Goal: Answer question/provide support

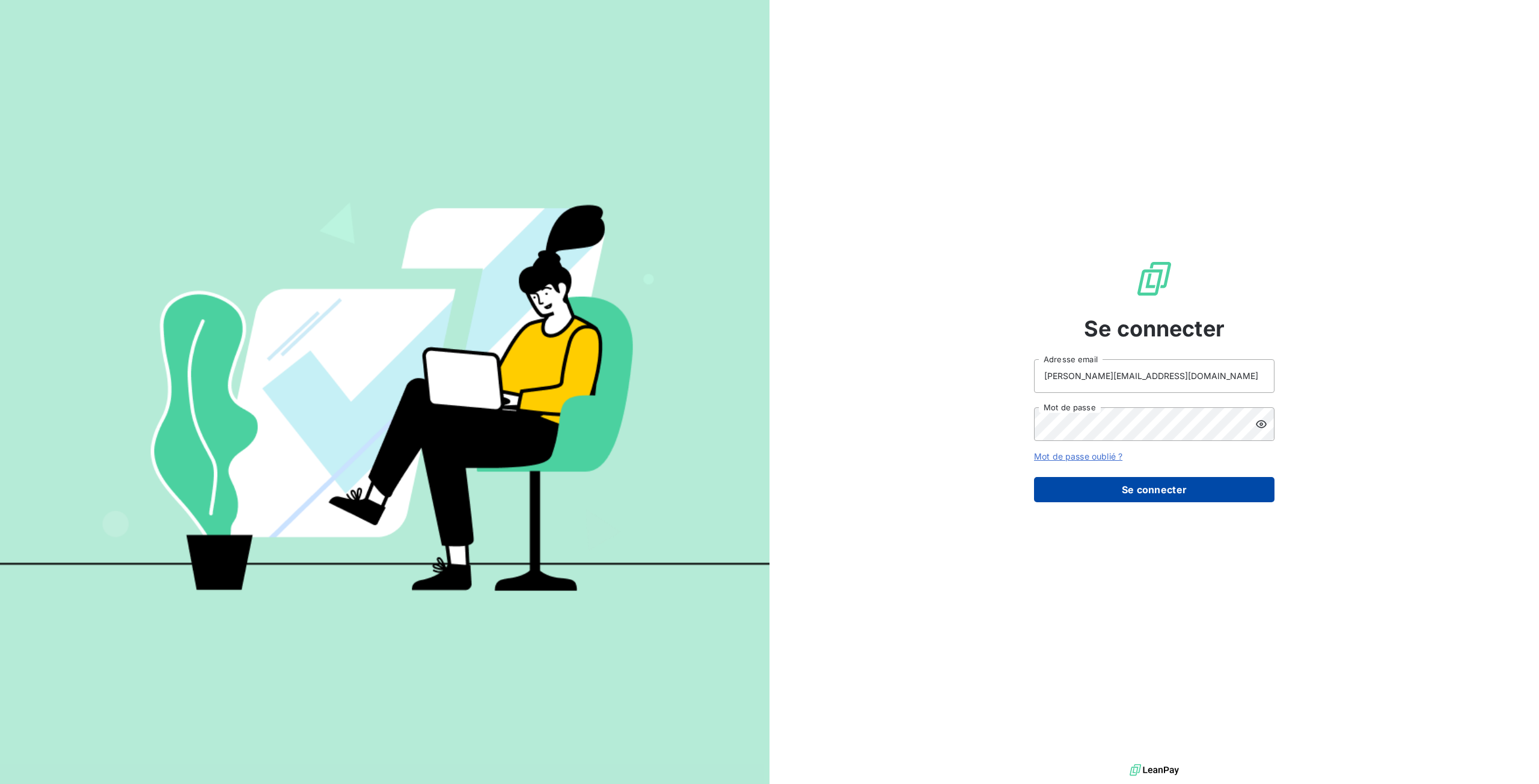
click at [1114, 493] on button "Se connecter" at bounding box center [1153, 489] width 240 height 25
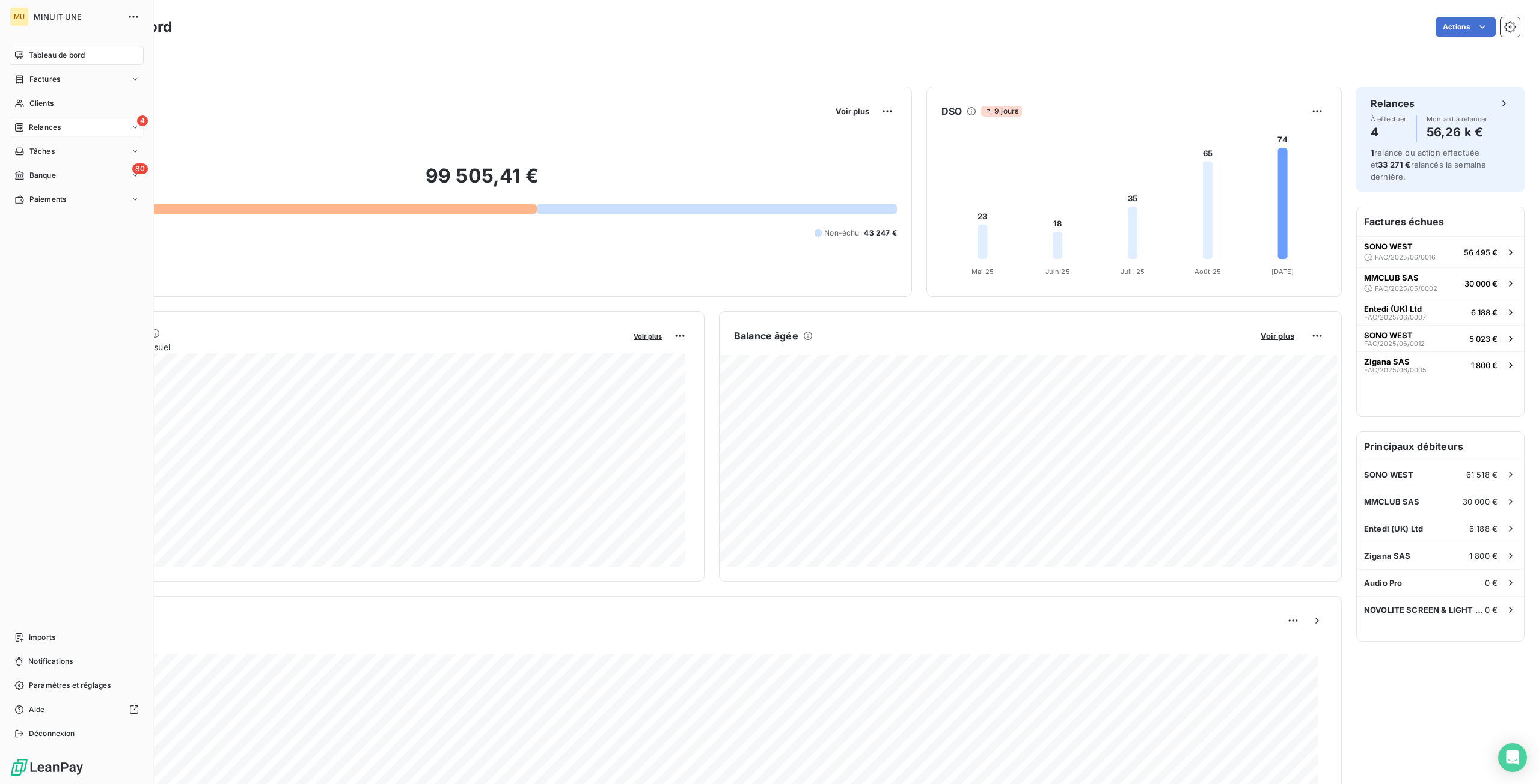
click at [42, 126] on span "Relances" at bounding box center [44, 127] width 32 height 10
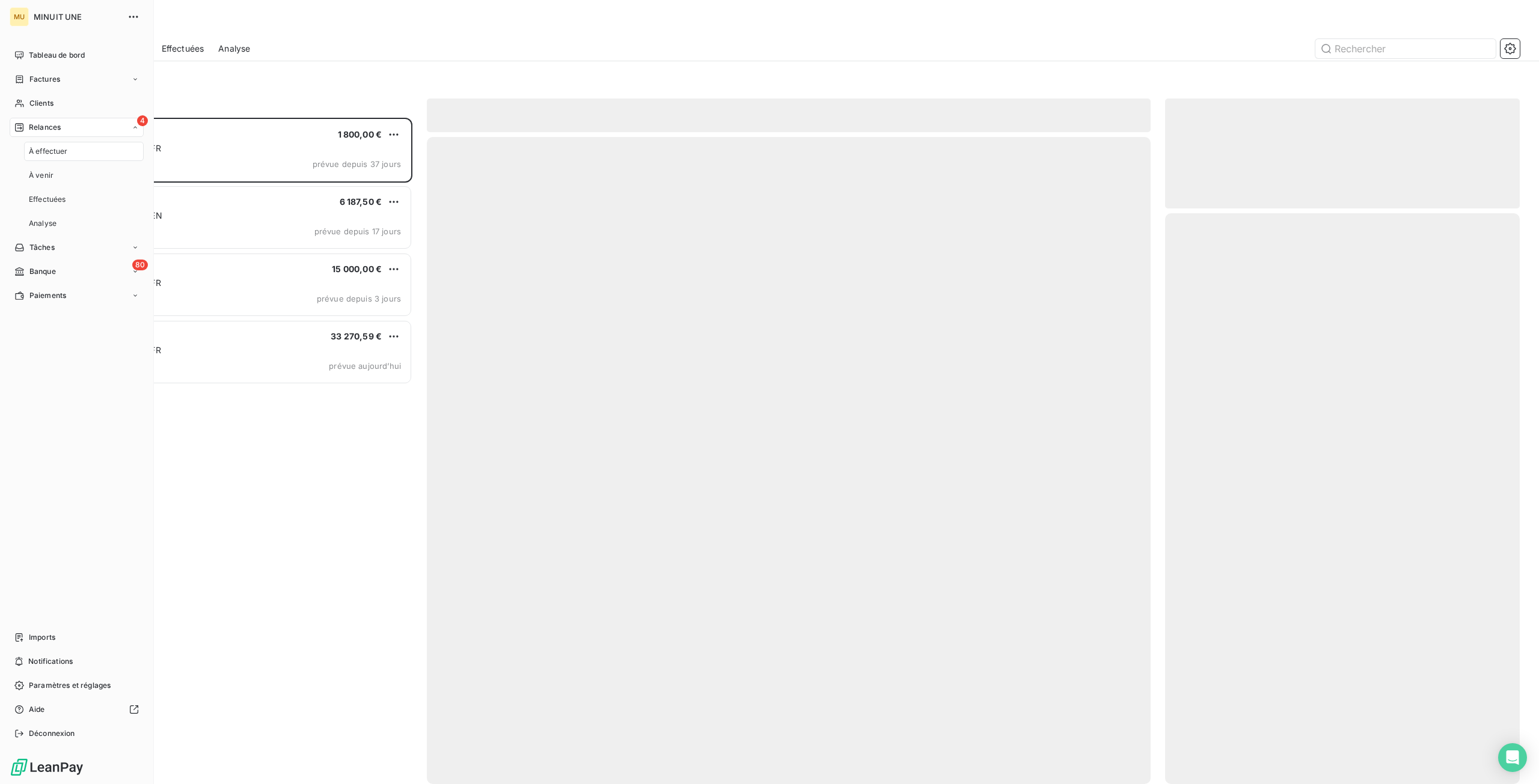
scroll to position [658, 346]
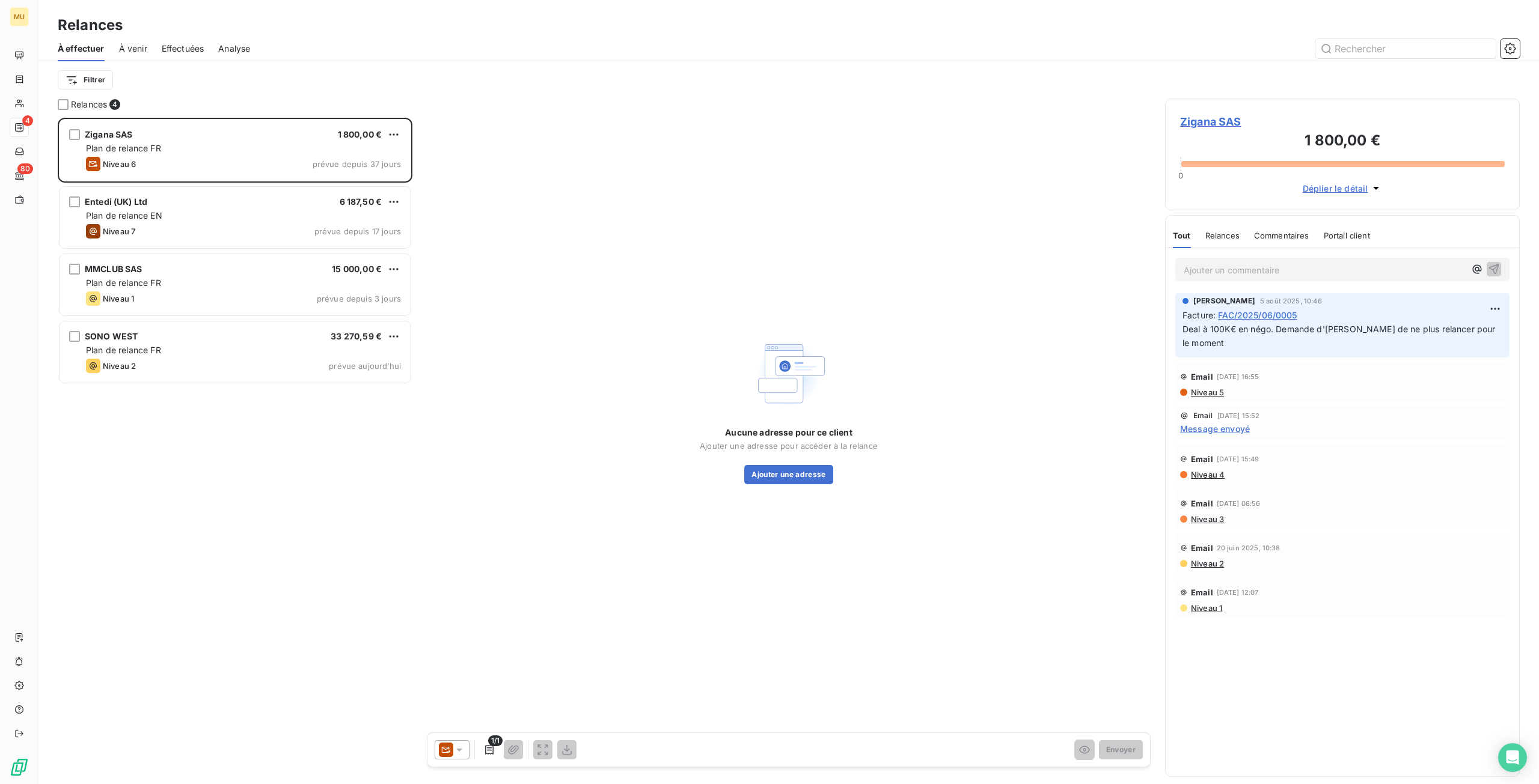
click at [262, 541] on div "Zigana SAS 1 800,00 € Plan de relance FR Niveau 6 prévue depuis 37 jours Entedi…" at bounding box center [235, 450] width 354 height 666
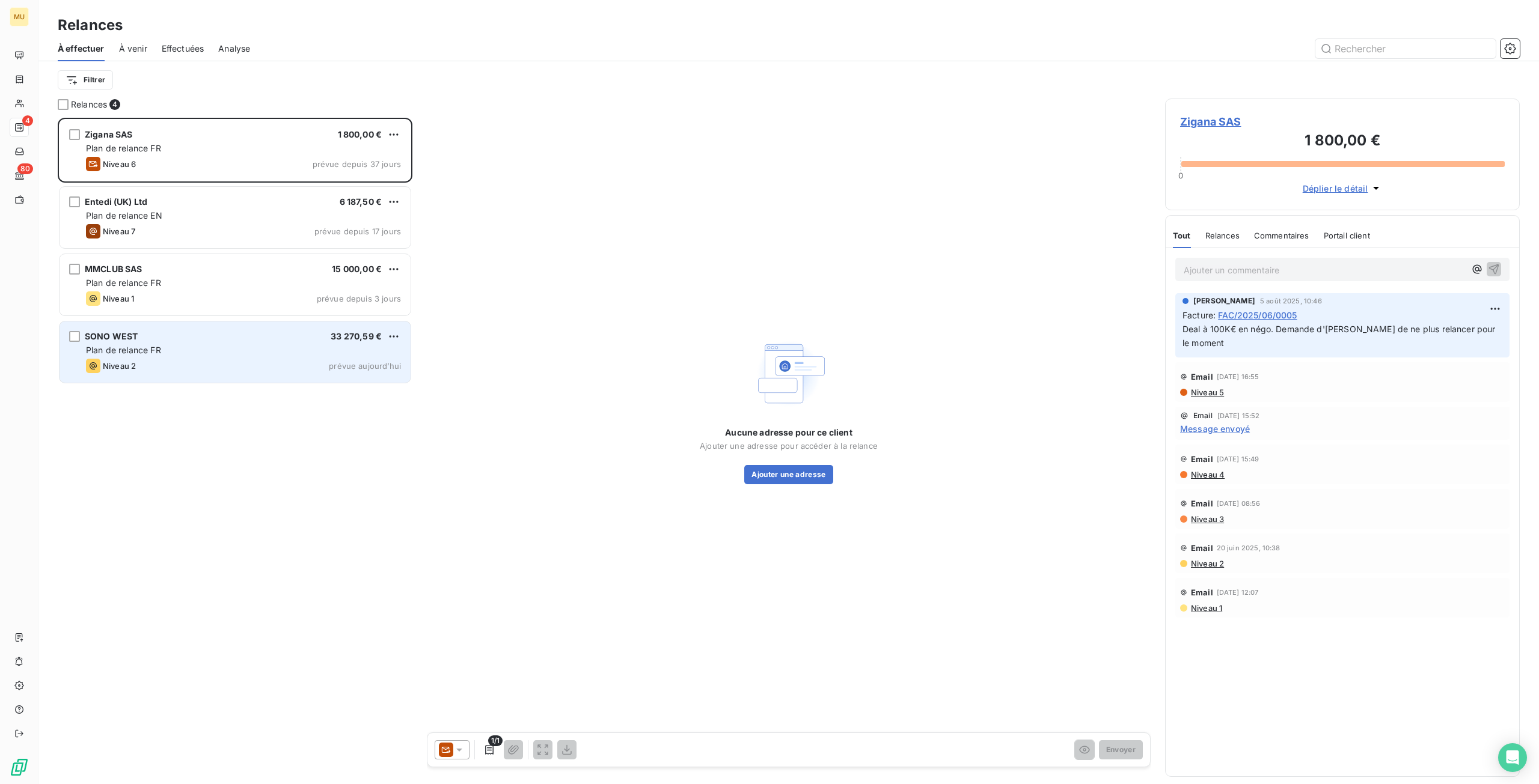
click at [215, 354] on div "Plan de relance FR" at bounding box center [243, 350] width 315 height 12
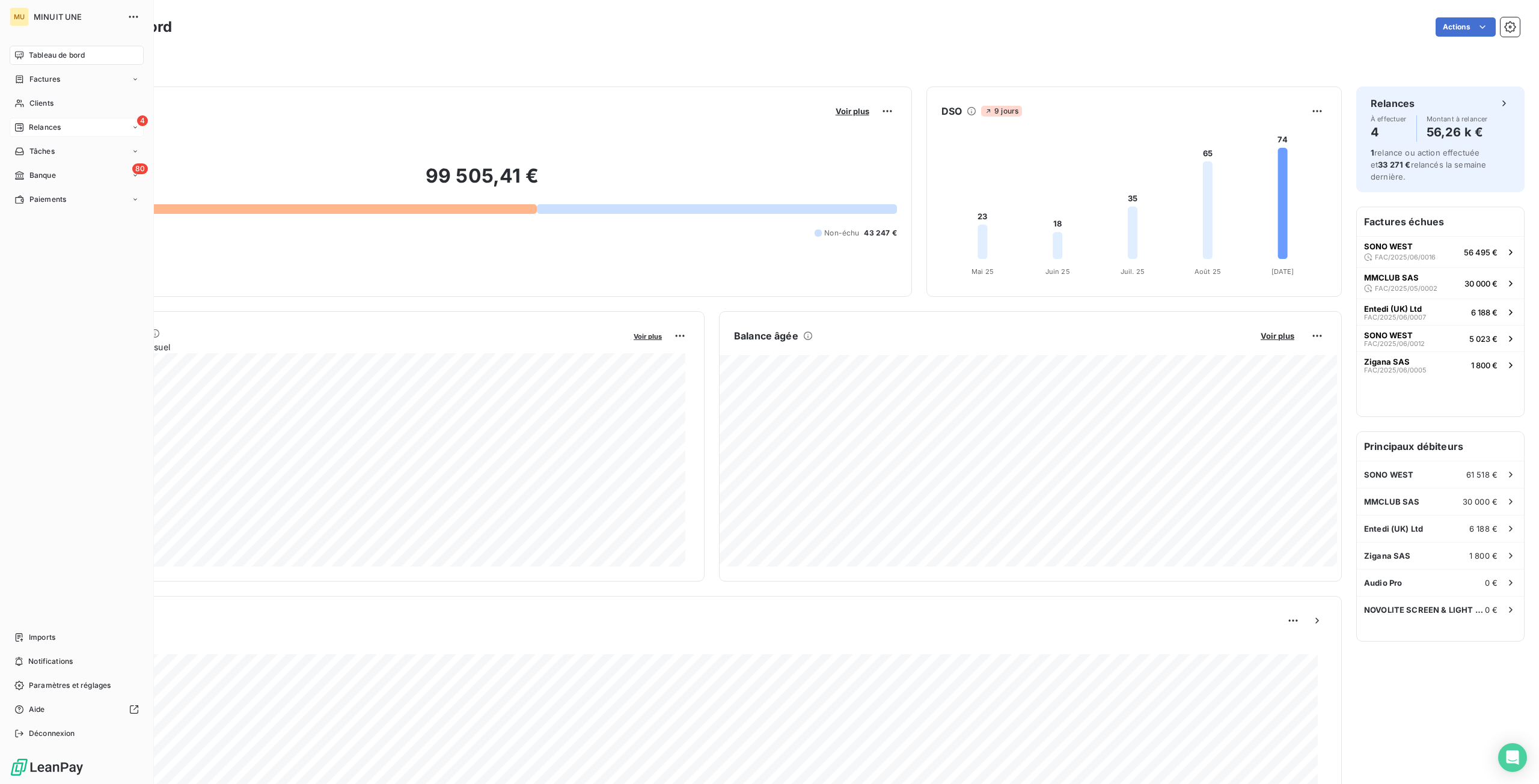
click at [34, 126] on span "Relances" at bounding box center [44, 127] width 32 height 10
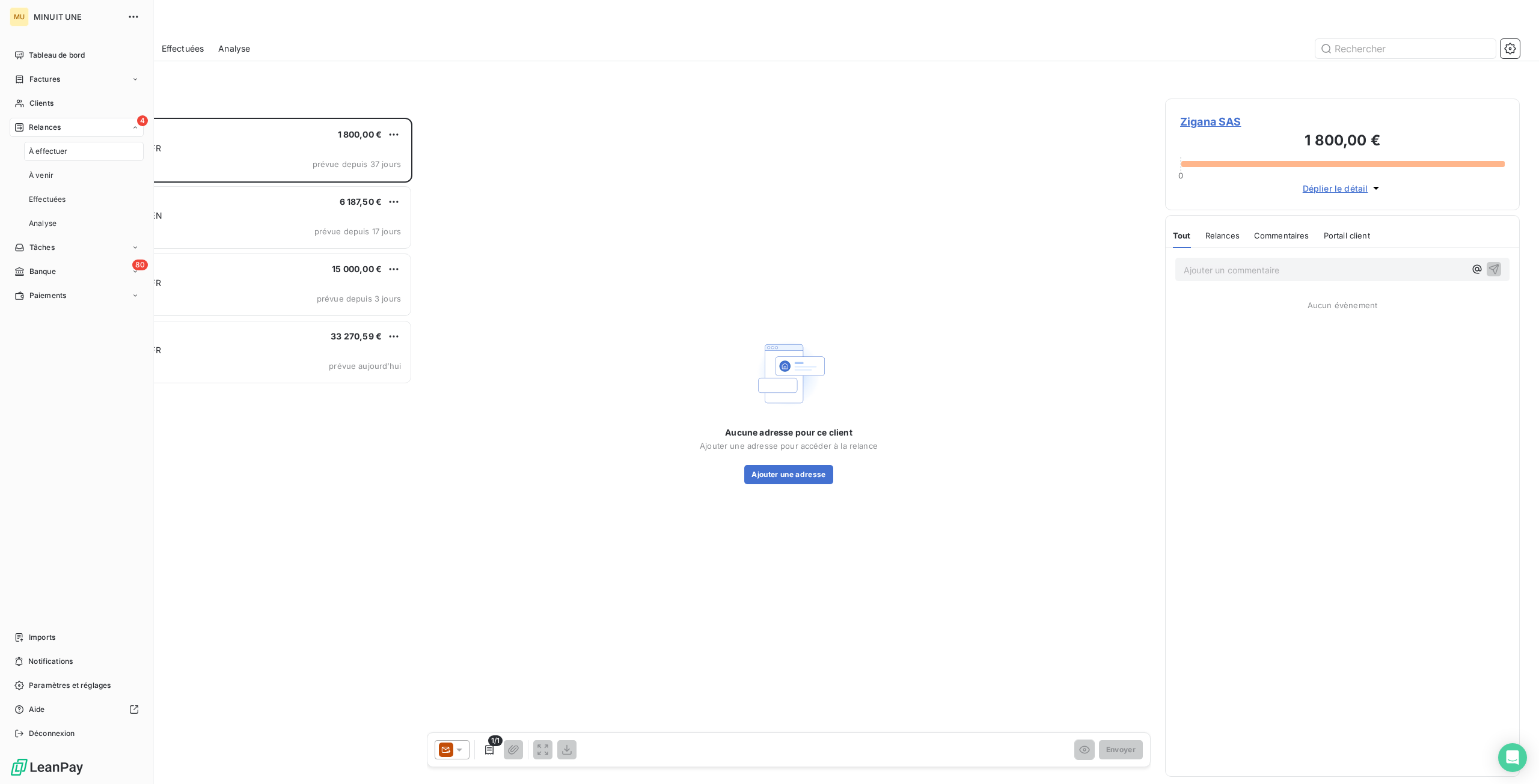
scroll to position [658, 346]
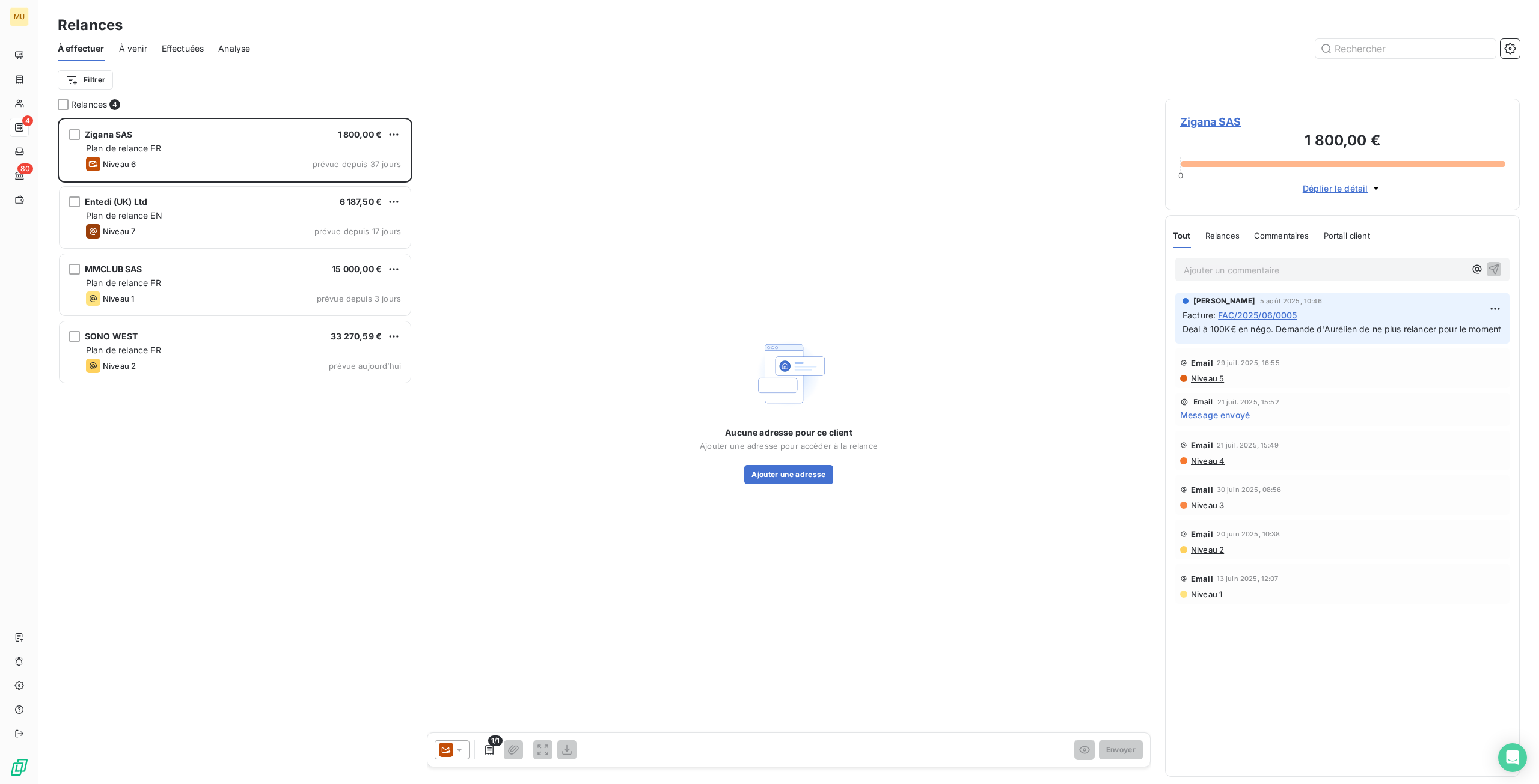
click at [261, 541] on div "Zigana SAS 1 800,00 € Plan de relance FR Niveau 6 prévue depuis 37 jours Entedi…" at bounding box center [235, 450] width 354 height 666
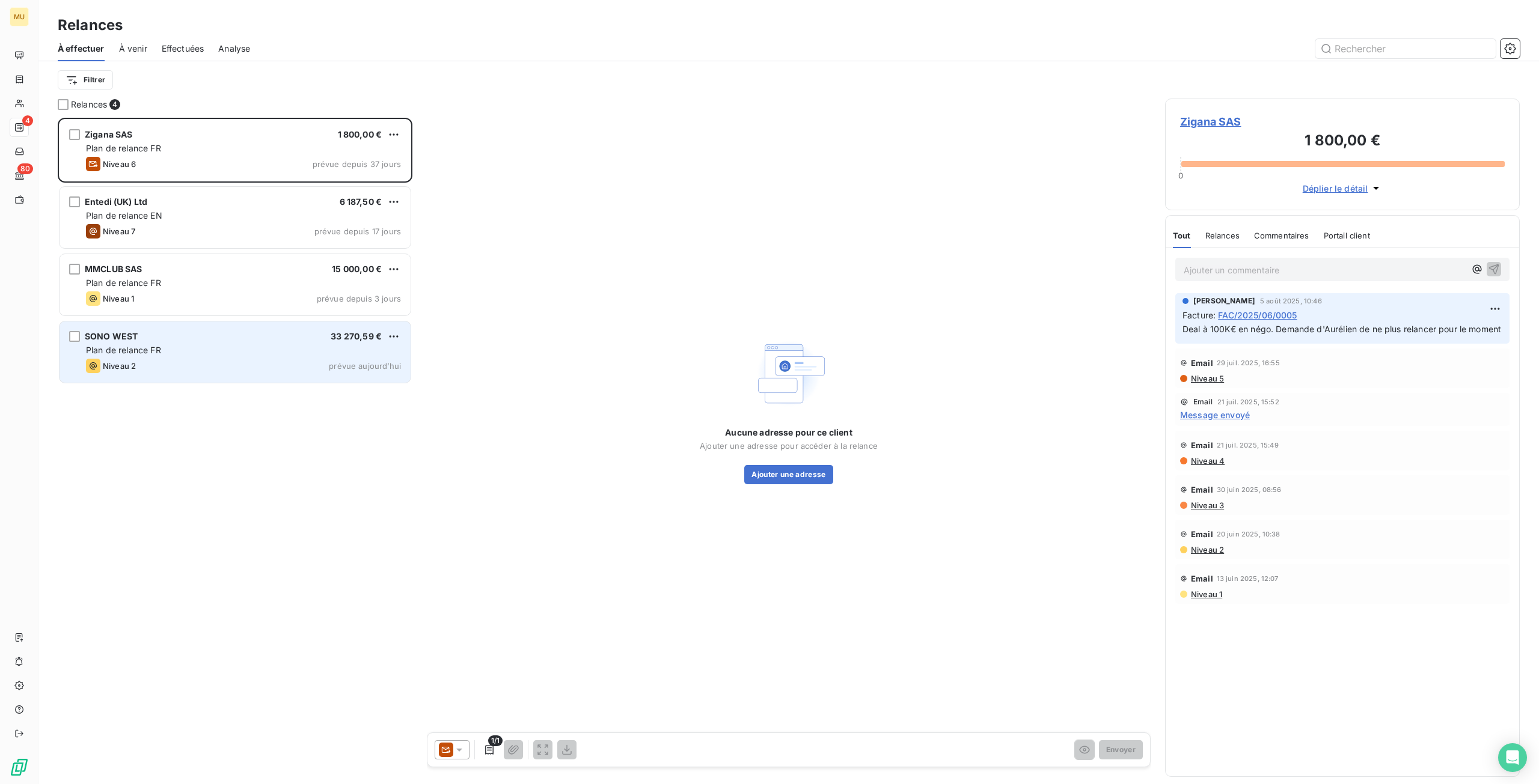
click at [268, 373] on div "Niveau 2 prévue aujourd’hui" at bounding box center [243, 366] width 315 height 15
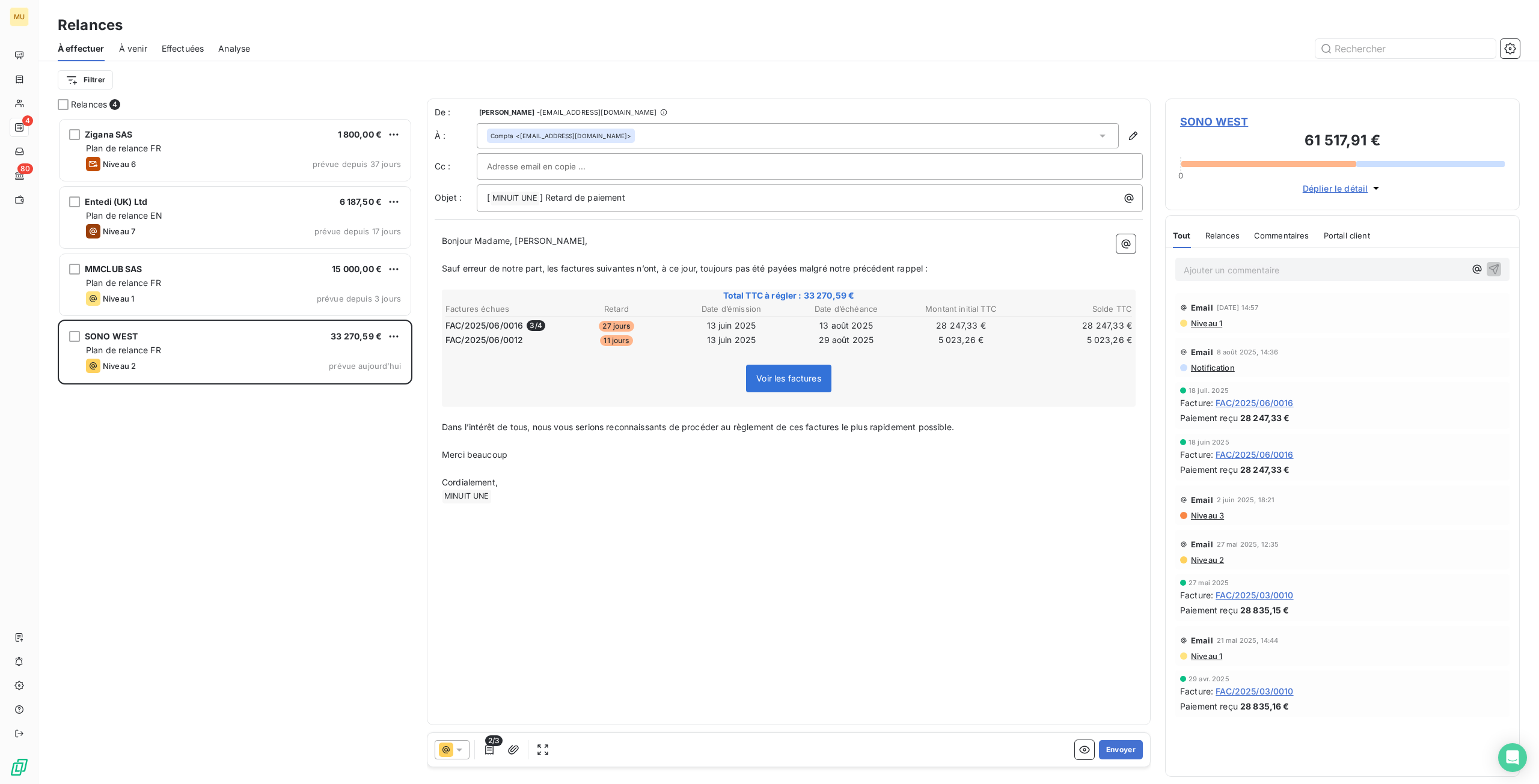
click at [670, 585] on div "De : [PERSON_NAME] - [EMAIL_ADDRESS][DOMAIN_NAME] À : Compta <[EMAIL_ADDRESS][D…" at bounding box center [789, 412] width 724 height 627
click at [650, 171] on div at bounding box center [809, 166] width 646 height 18
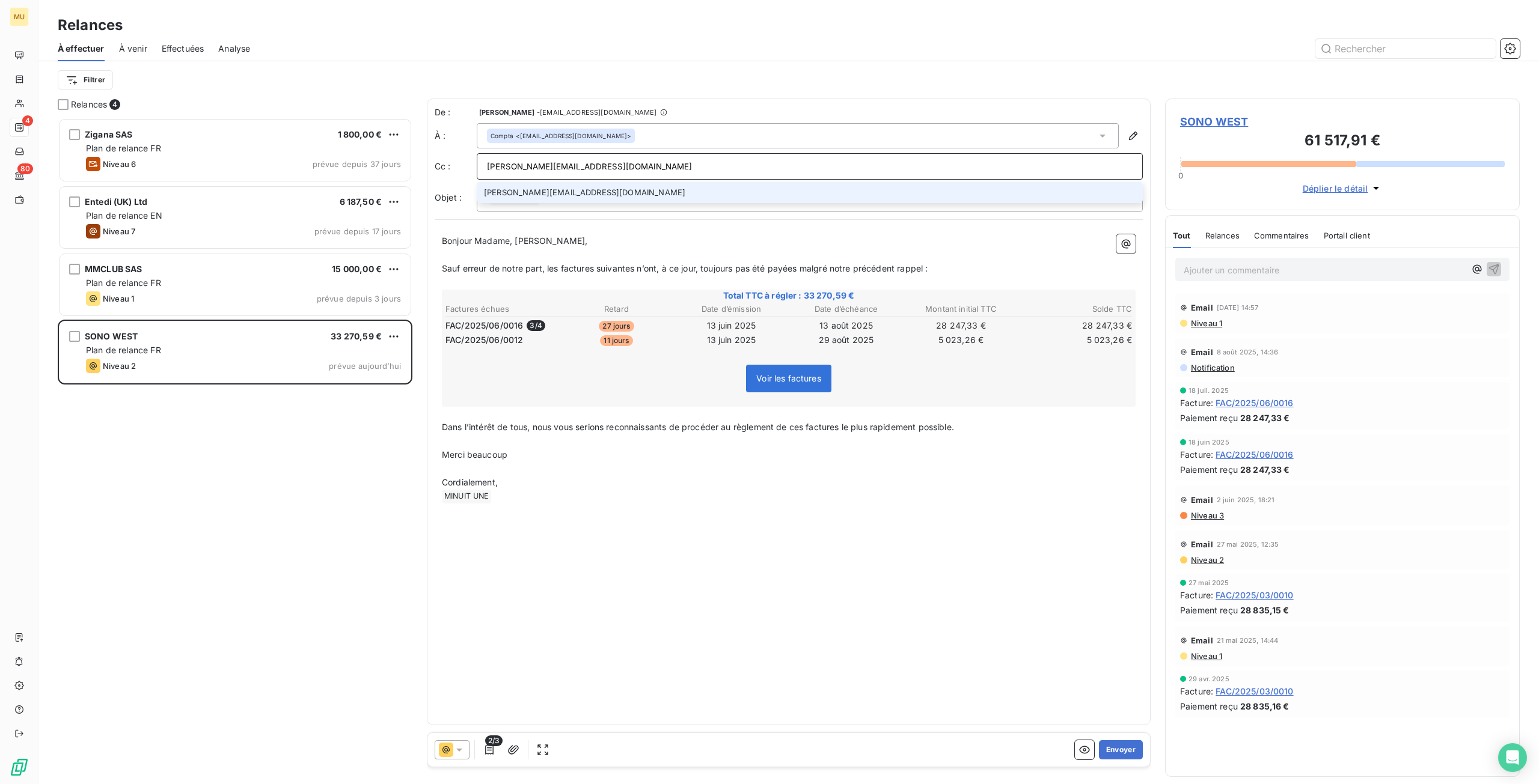
type input "[PERSON_NAME][EMAIL_ADDRESS][DOMAIN_NAME]"
click at [708, 519] on div "De : [PERSON_NAME] - [EMAIL_ADDRESS][DOMAIN_NAME] À : Compta <[EMAIL_ADDRESS][D…" at bounding box center [789, 412] width 724 height 627
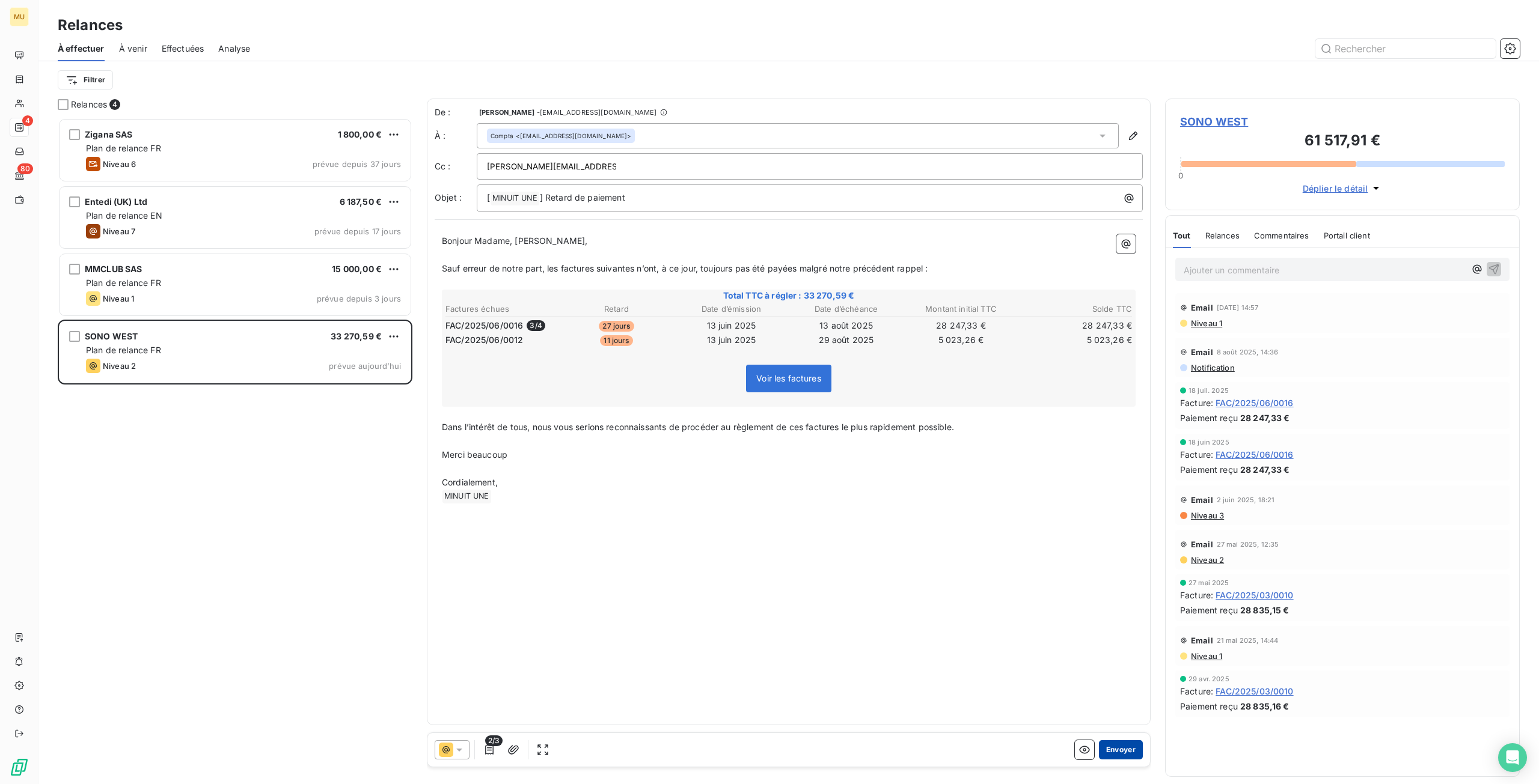
click at [1126, 752] on button "Envoyer" at bounding box center [1120, 750] width 44 height 19
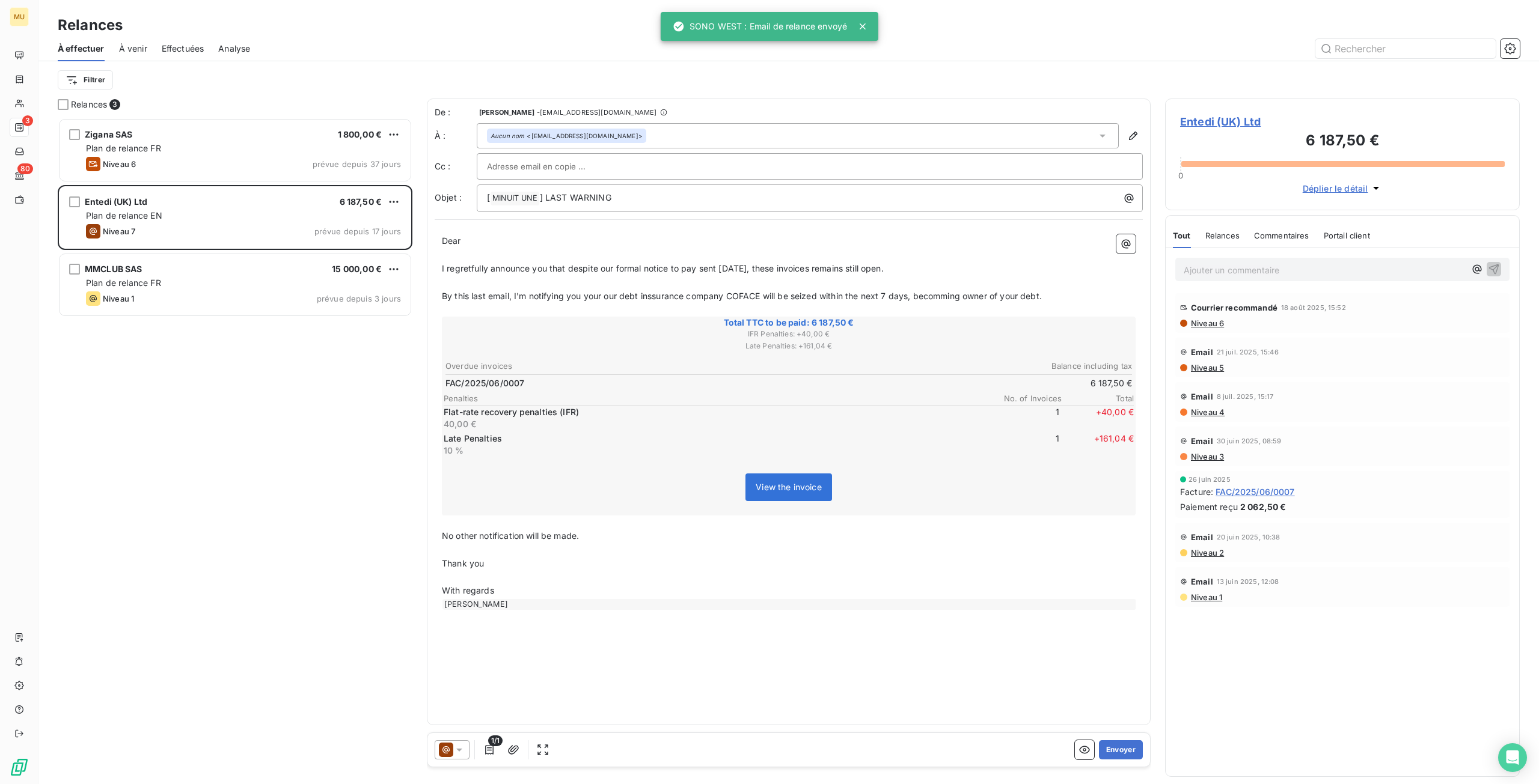
scroll to position [658, 346]
